Goal: Task Accomplishment & Management: Manage account settings

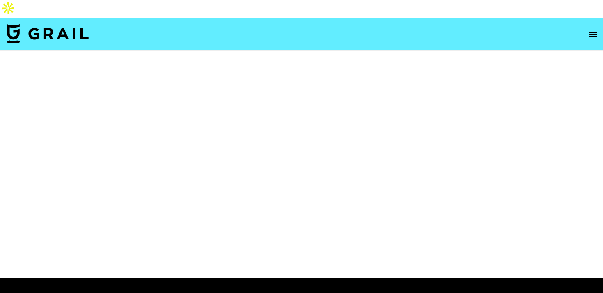
select select "Brand"
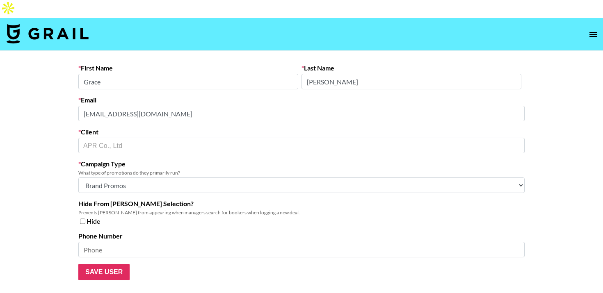
click at [77, 93] on div "First Name [PERSON_NAME] Last Name [PERSON_NAME] Email [EMAIL_ADDRESS][DOMAIN_N…" at bounding box center [301, 172] width 459 height 217
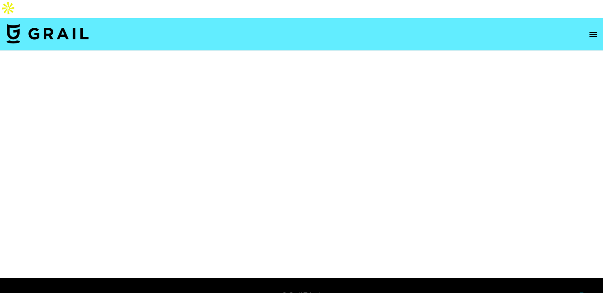
select select "Brand"
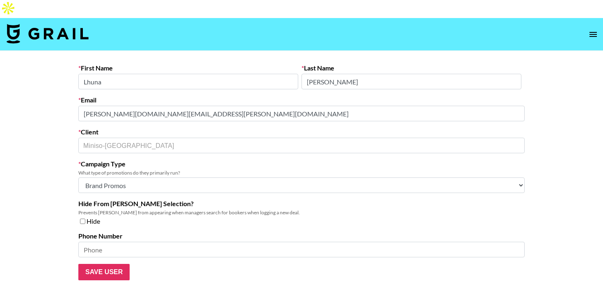
click at [50, 92] on main "First Name [PERSON_NAME] Last Name [PERSON_NAME] Email [PERSON_NAME][DOMAIN_NAM…" at bounding box center [301, 172] width 603 height 243
